Goal: Contribute content

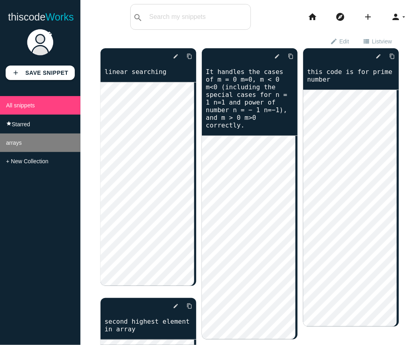
click at [19, 145] on span "arrays" at bounding box center [14, 143] width 16 height 6
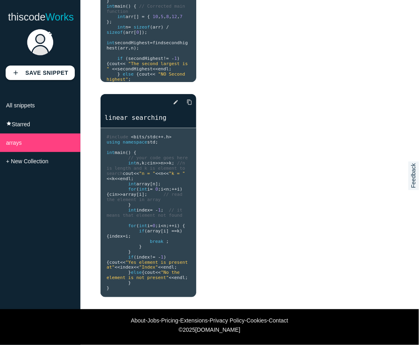
scroll to position [293, 0]
click at [30, 76] on b "Save Snippet" at bounding box center [46, 73] width 43 height 6
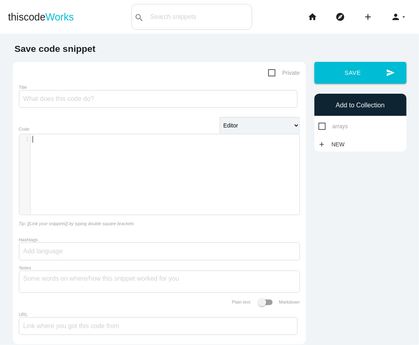
type textarea "​"
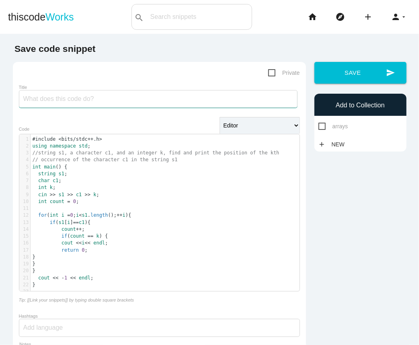
click at [63, 96] on input "Title" at bounding box center [158, 99] width 279 height 18
type input "lS [ for kth occurenece of the array}"
click at [268, 72] on span "Private" at bounding box center [284, 73] width 32 height 10
click at [268, 72] on input "Private" at bounding box center [270, 70] width 5 height 5
checkbox input "true"
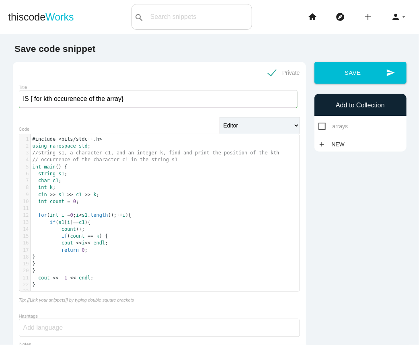
click at [319, 125] on span "arrays" at bounding box center [334, 127] width 30 height 10
click at [319, 125] on input "arrays" at bounding box center [321, 124] width 5 height 5
checkbox input "true"
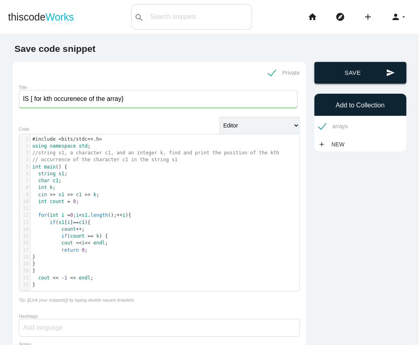
click at [350, 70] on button "send Save" at bounding box center [361, 73] width 92 height 22
